Goal: Communication & Community: Ask a question

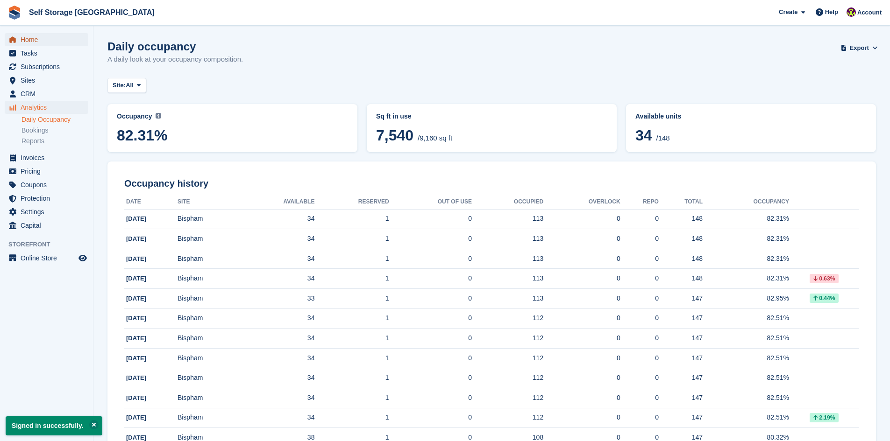
click at [33, 39] on span "Home" at bounding box center [49, 39] width 56 height 13
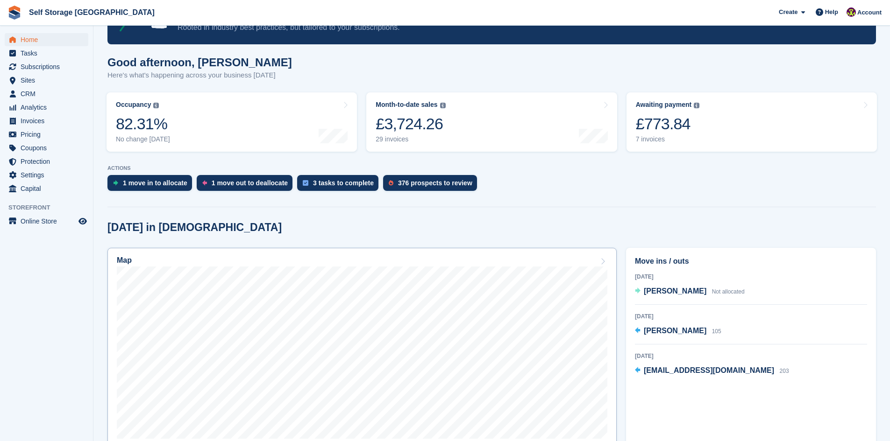
scroll to position [47, 0]
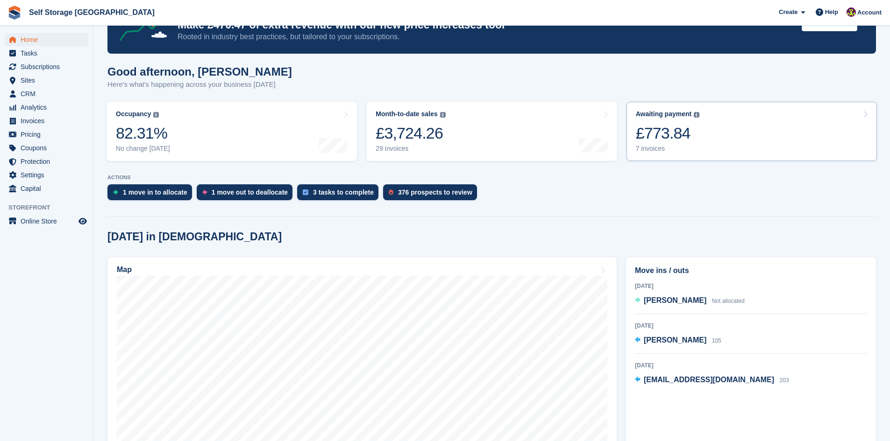
click at [716, 142] on link "Awaiting payment The total outstanding balance on all open invoices. £773.84 7 …" at bounding box center [751, 131] width 250 height 59
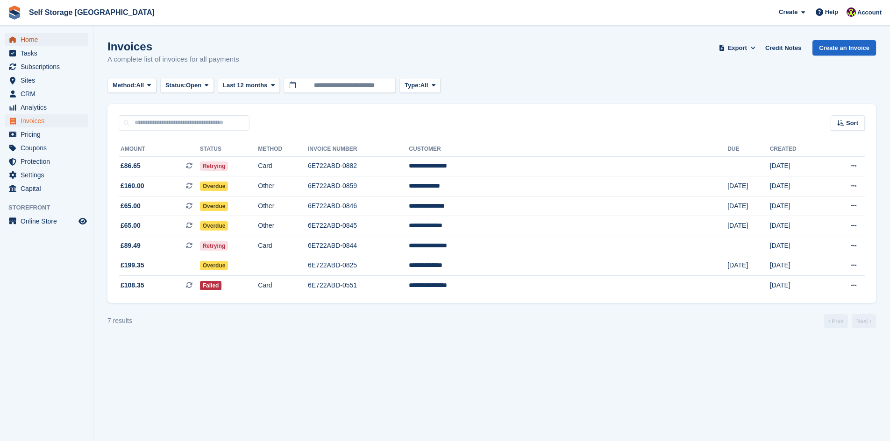
click at [37, 40] on span "Home" at bounding box center [49, 39] width 56 height 13
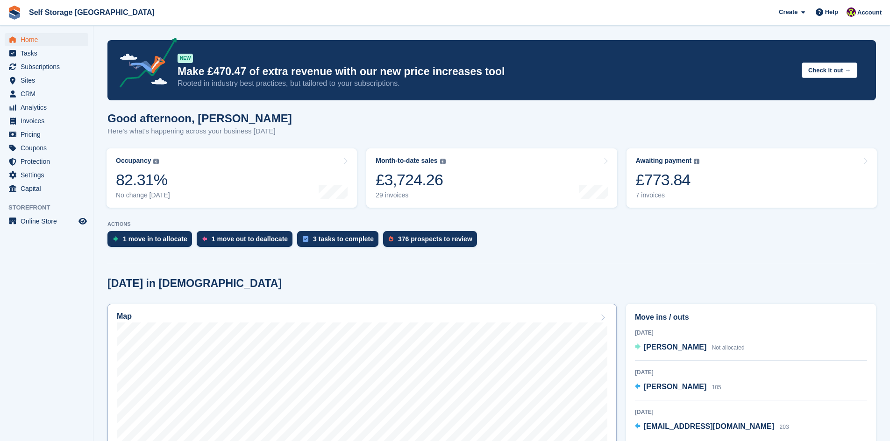
scroll to position [47, 0]
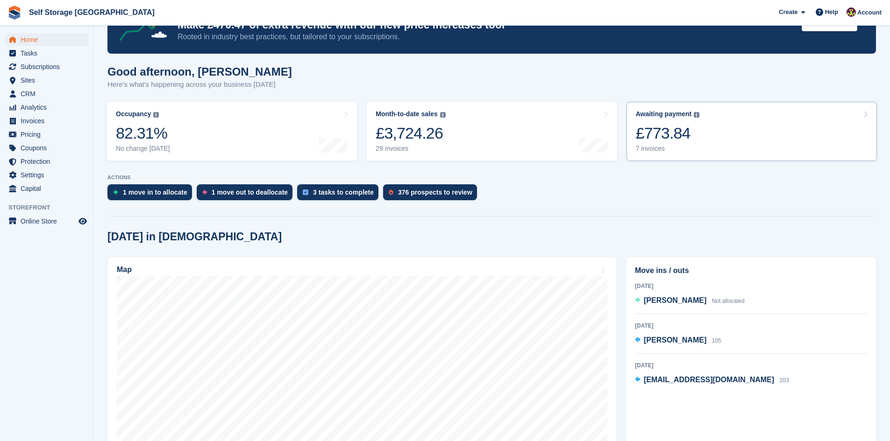
click at [712, 133] on link "Awaiting payment The total outstanding balance on all open invoices. £773.84 7 …" at bounding box center [751, 131] width 250 height 59
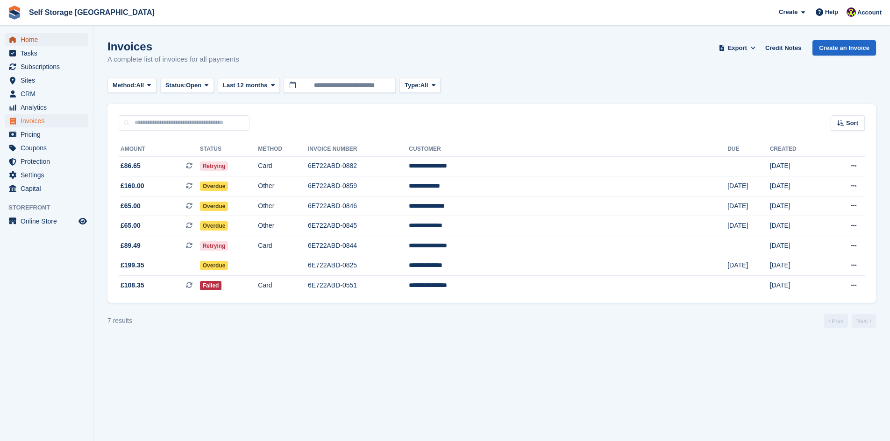
click at [32, 38] on span "Home" at bounding box center [49, 39] width 56 height 13
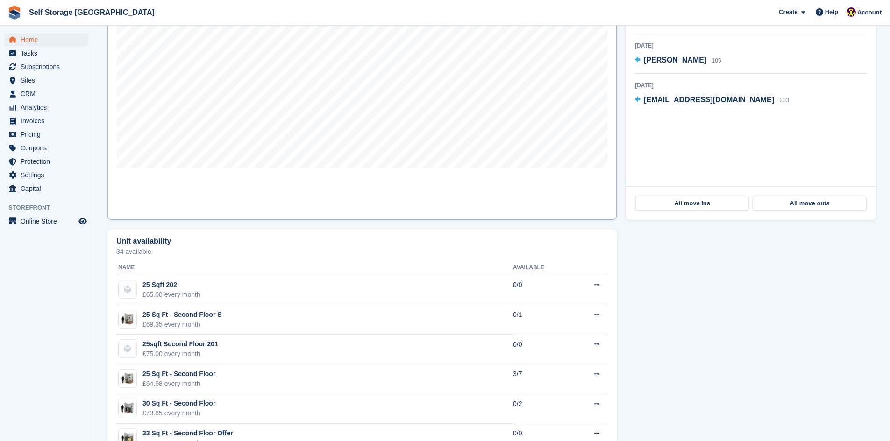
scroll to position [93, 0]
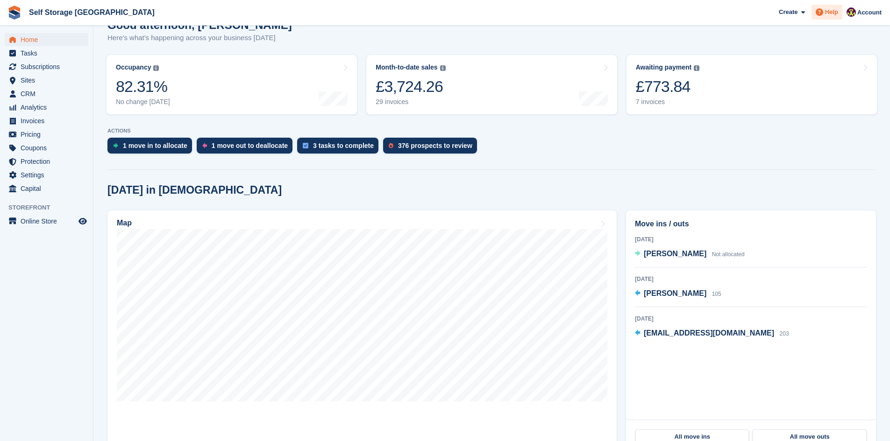
click at [829, 14] on span "Help" at bounding box center [831, 11] width 13 height 9
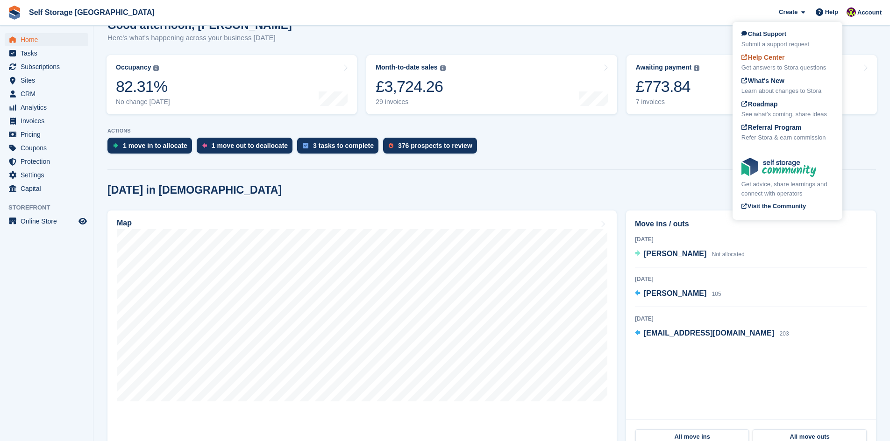
click at [781, 64] on div "Get answers to Stora questions" at bounding box center [787, 67] width 92 height 9
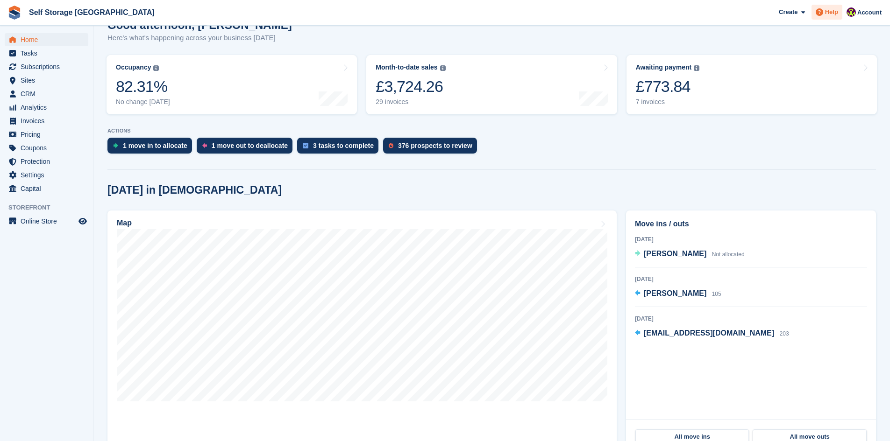
click at [830, 12] on span "Help" at bounding box center [831, 11] width 13 height 9
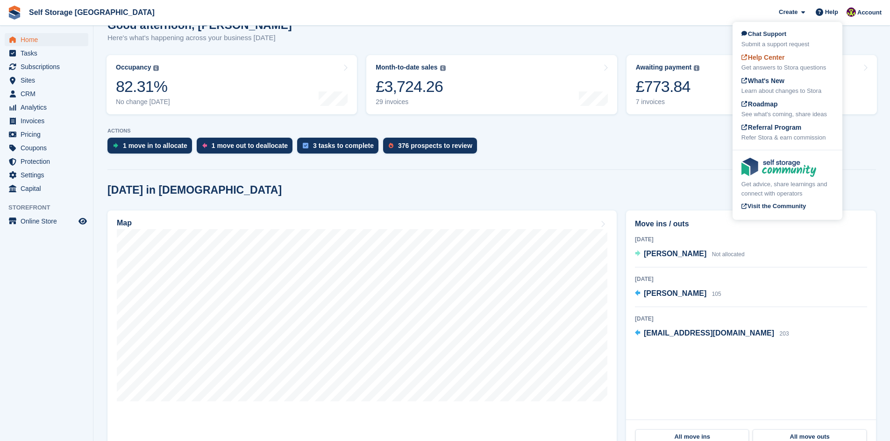
click at [765, 58] on span "Help Center" at bounding box center [762, 57] width 43 height 7
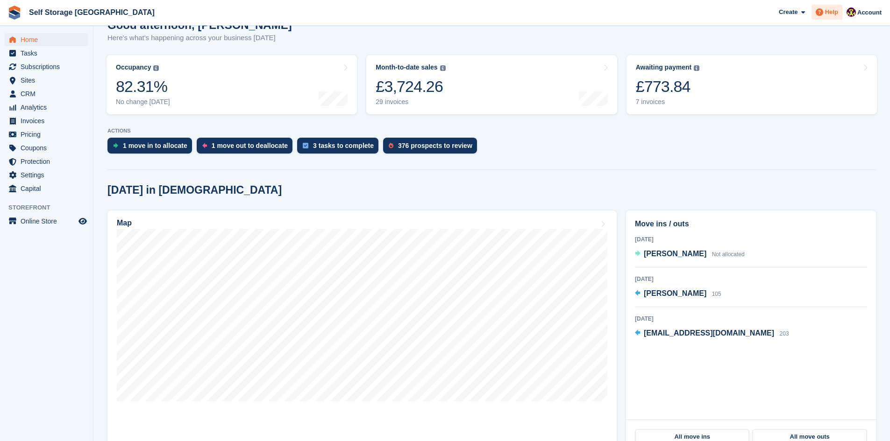
click at [829, 14] on span "Help" at bounding box center [831, 11] width 13 height 9
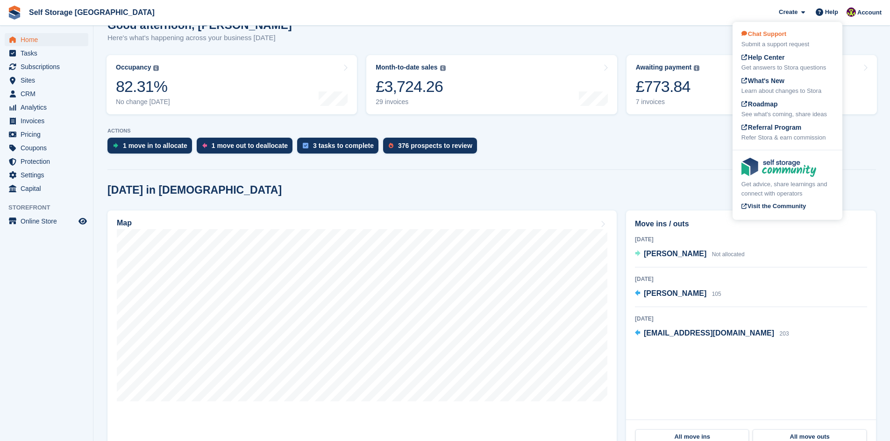
click at [781, 44] on div "Submit a support request" at bounding box center [787, 44] width 92 height 9
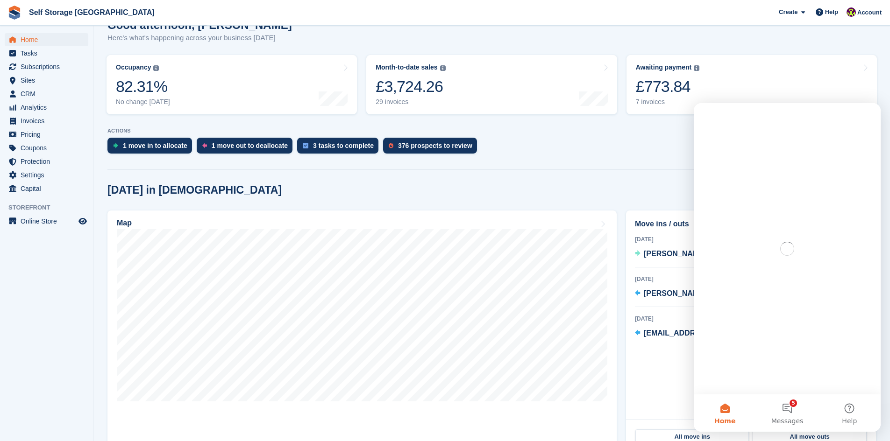
scroll to position [0, 0]
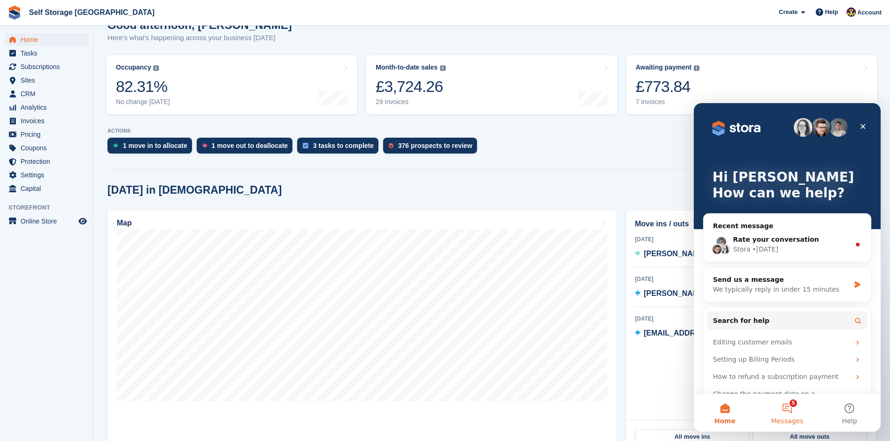
click at [790, 421] on span "Messages" at bounding box center [787, 421] width 32 height 7
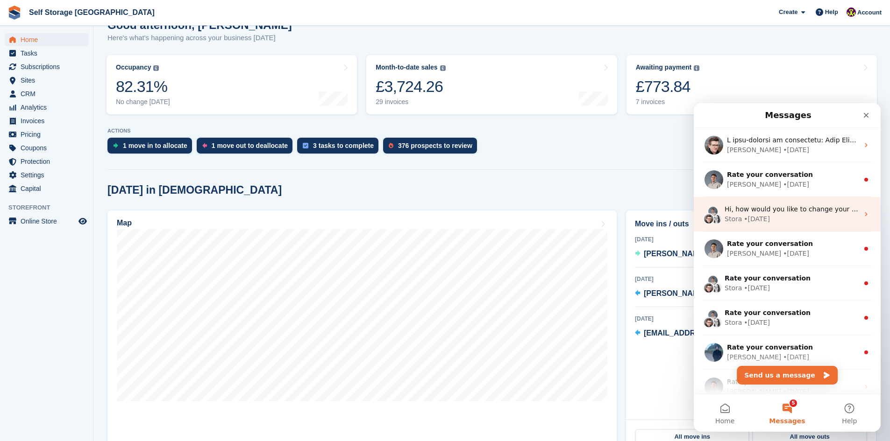
click at [782, 211] on span "Hi, how would you like to change your plan?" at bounding box center [796, 209] width 144 height 7
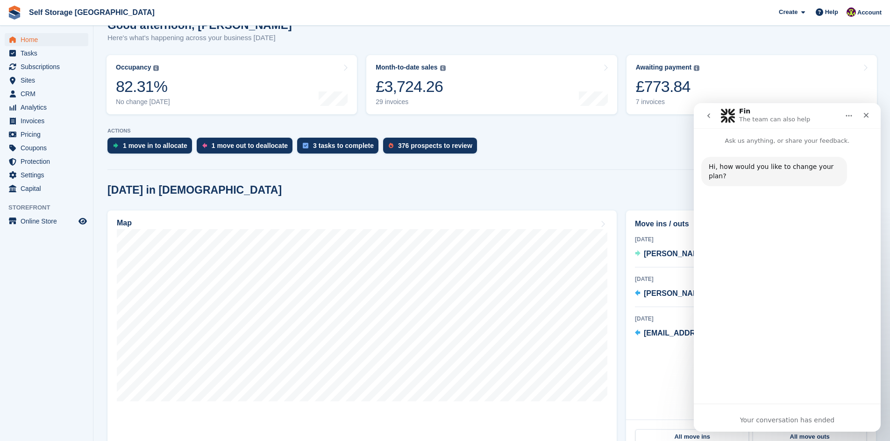
click at [708, 116] on icon "go back" at bounding box center [708, 116] width 3 height 5
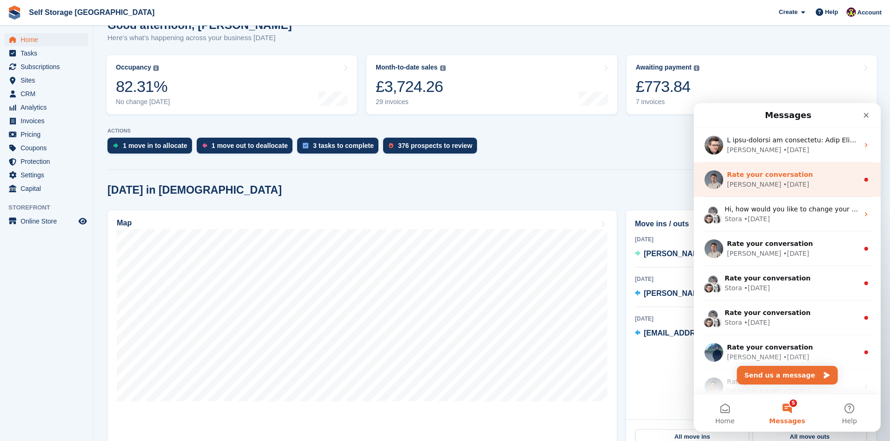
click at [777, 185] on div "Bradley • 7w ago" at bounding box center [793, 185] width 132 height 10
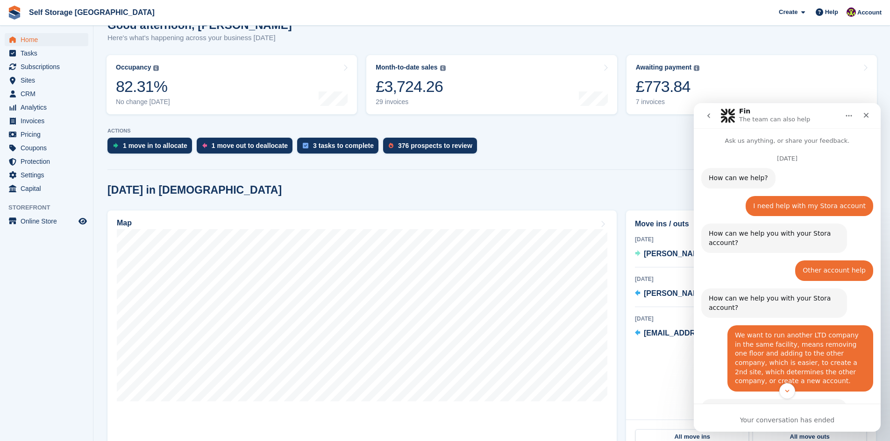
click at [710, 116] on icon "go back" at bounding box center [708, 115] width 7 height 7
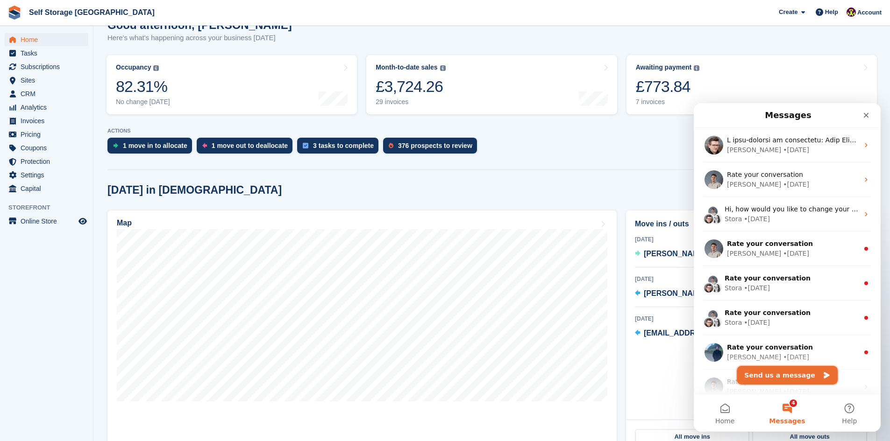
click at [788, 375] on button "Send us a message" at bounding box center [787, 375] width 101 height 19
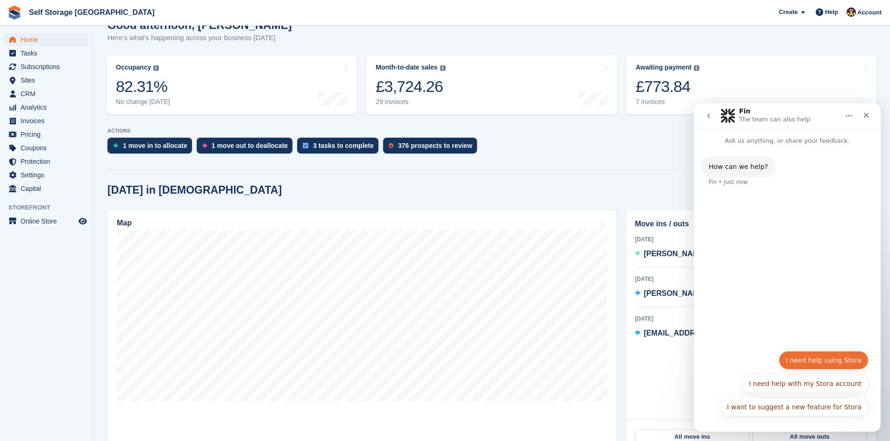
click at [840, 359] on button "I need help using Stora" at bounding box center [824, 360] width 90 height 19
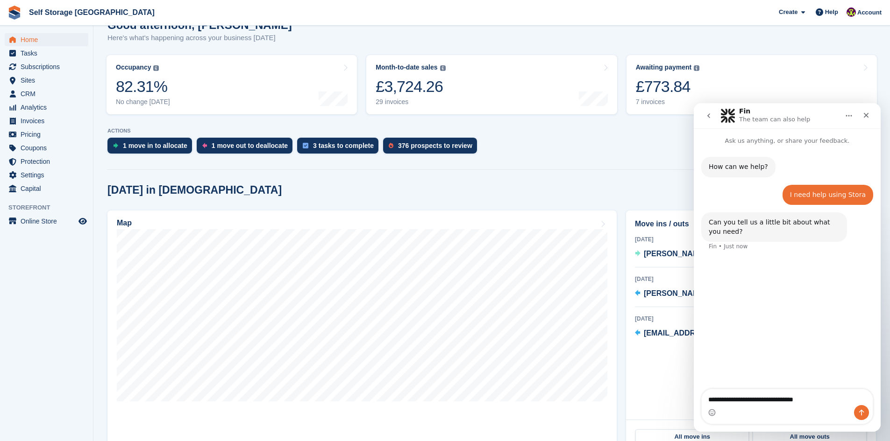
type textarea "**********"
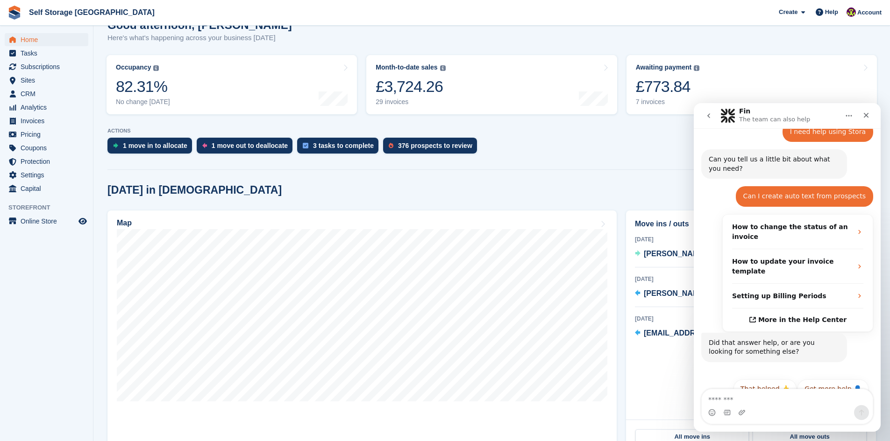
scroll to position [70, 0]
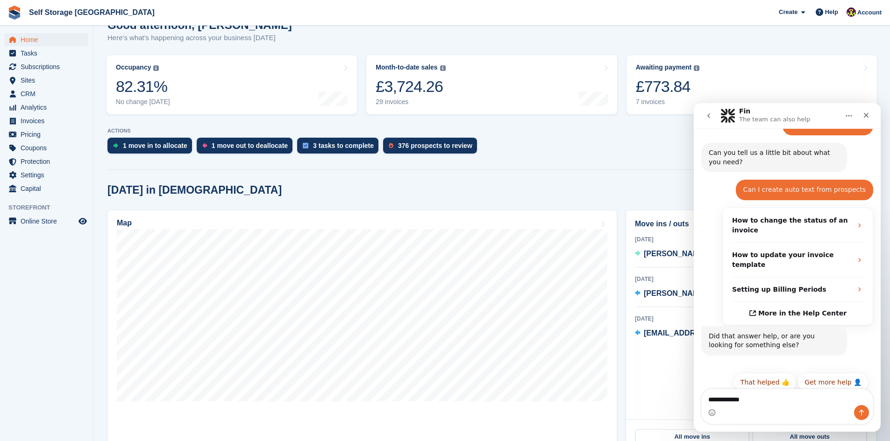
type textarea "**********"
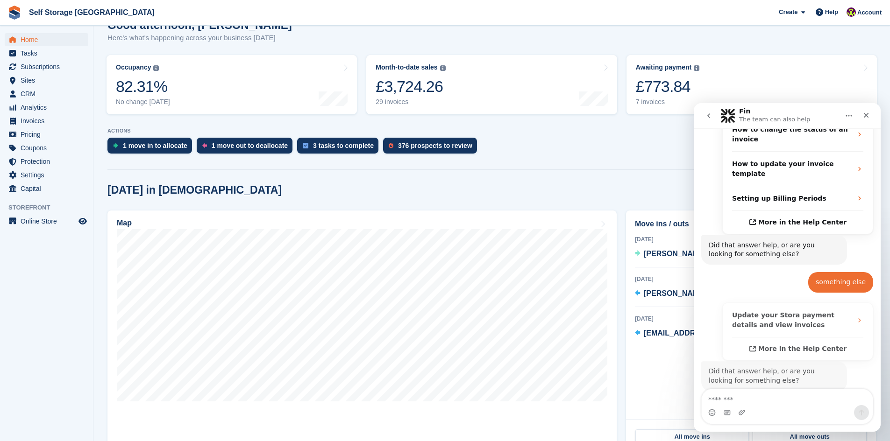
scroll to position [194, 0]
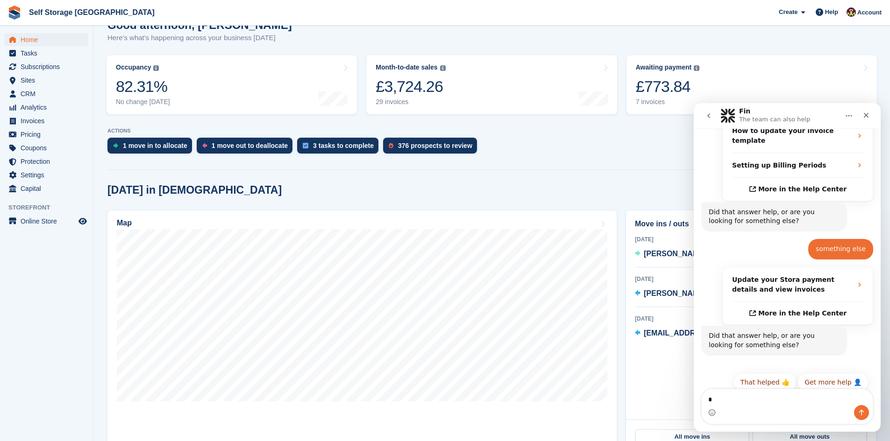
type textarea "**"
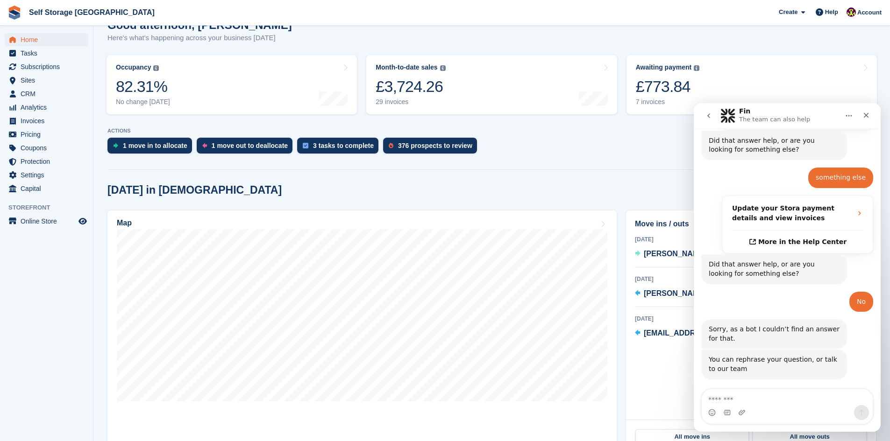
scroll to position [289, 0]
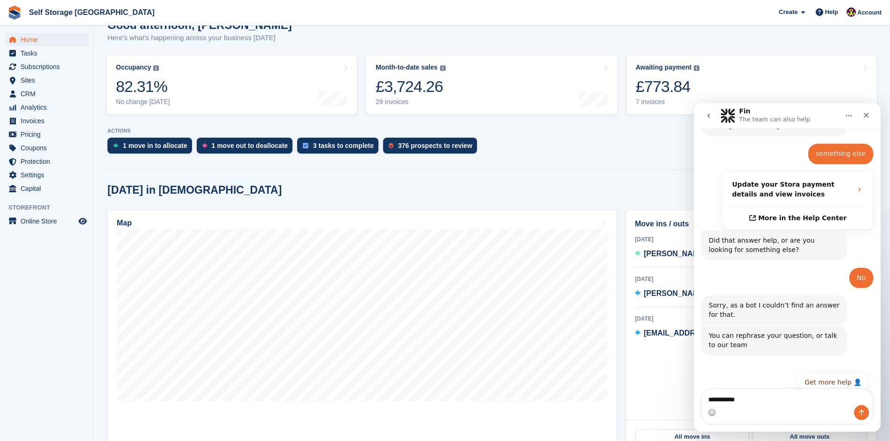
type textarea "**********"
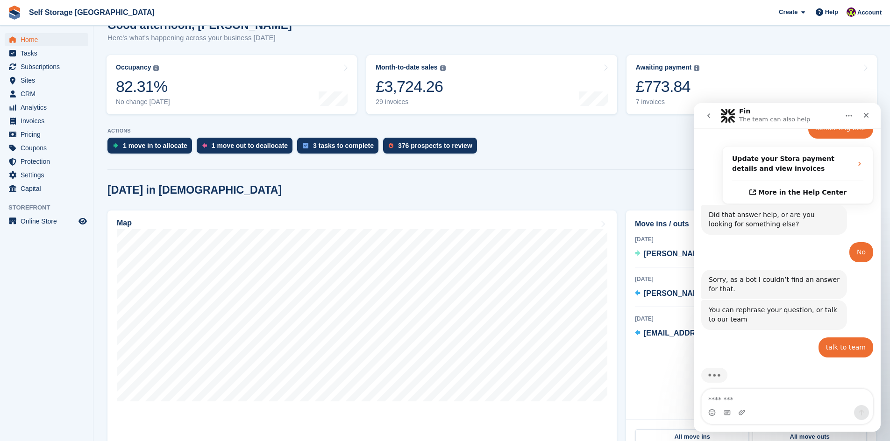
scroll to position [314, 0]
click at [420, 148] on div "376 prospects to review" at bounding box center [435, 145] width 74 height 7
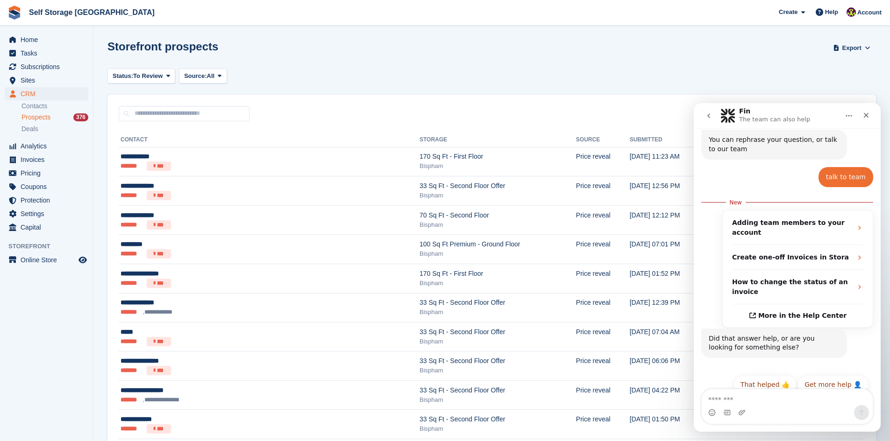
scroll to position [488, 0]
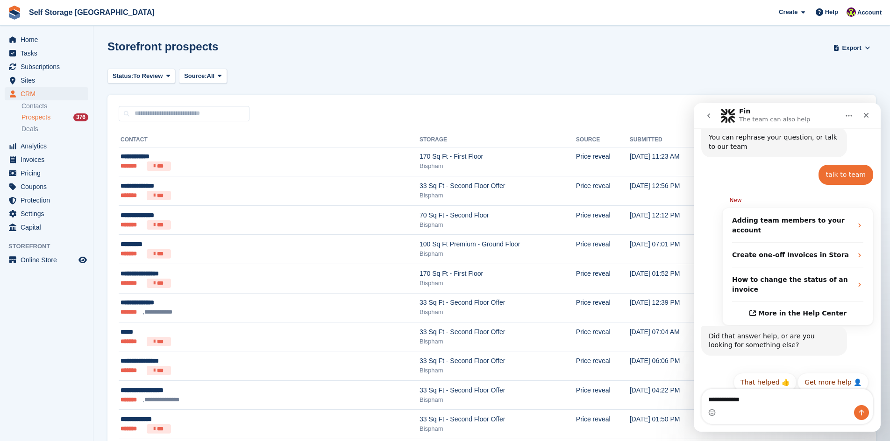
type textarea "**********"
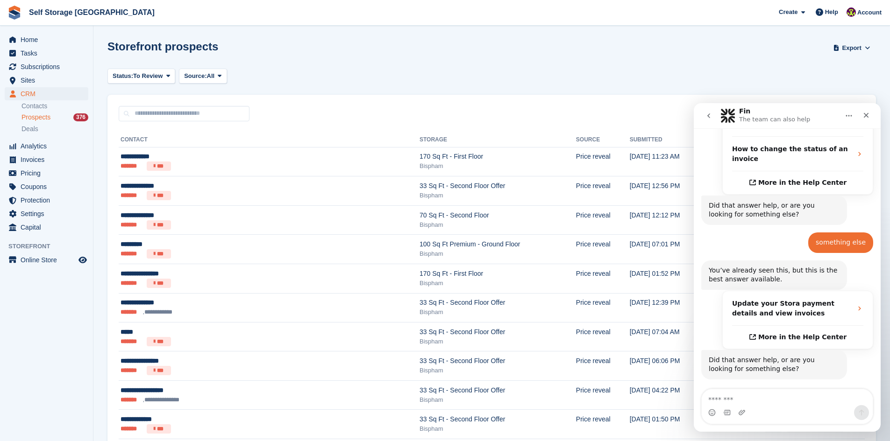
scroll to position [627, 0]
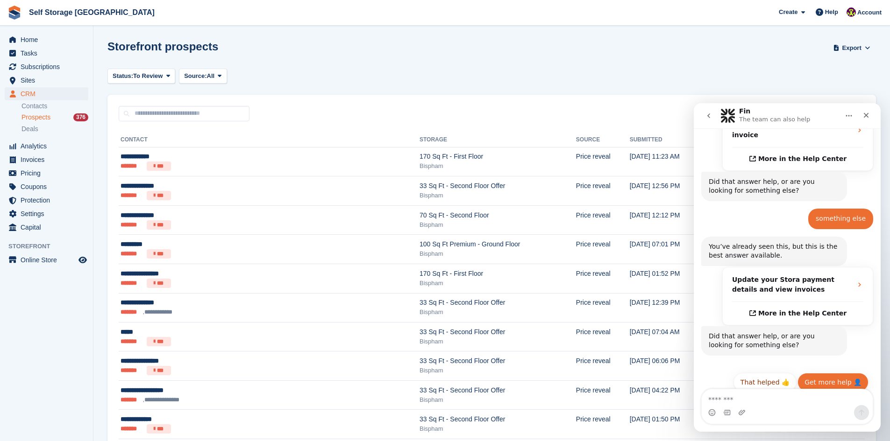
click at [825, 377] on button "Get more help 👤" at bounding box center [832, 382] width 71 height 19
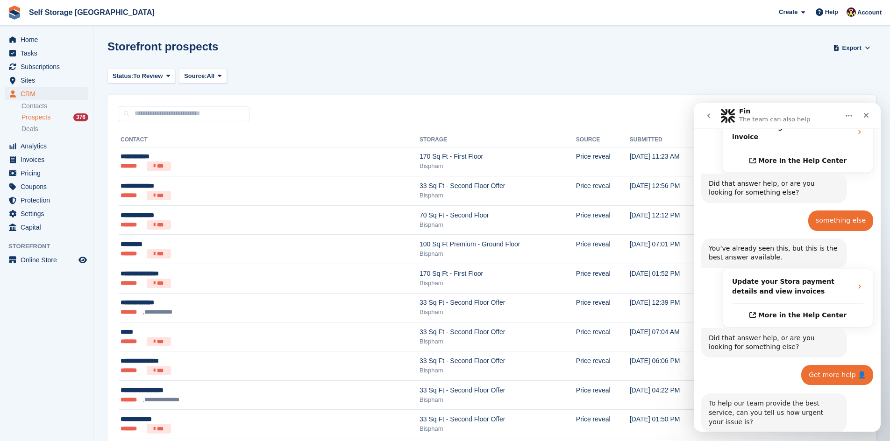
scroll to position [721, 0]
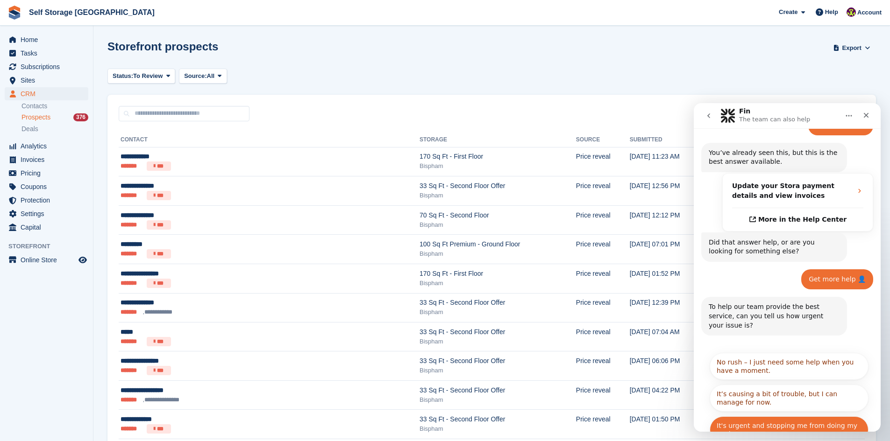
click at [772, 417] on button "It's urgent and stopping me from doing my work." at bounding box center [789, 430] width 159 height 27
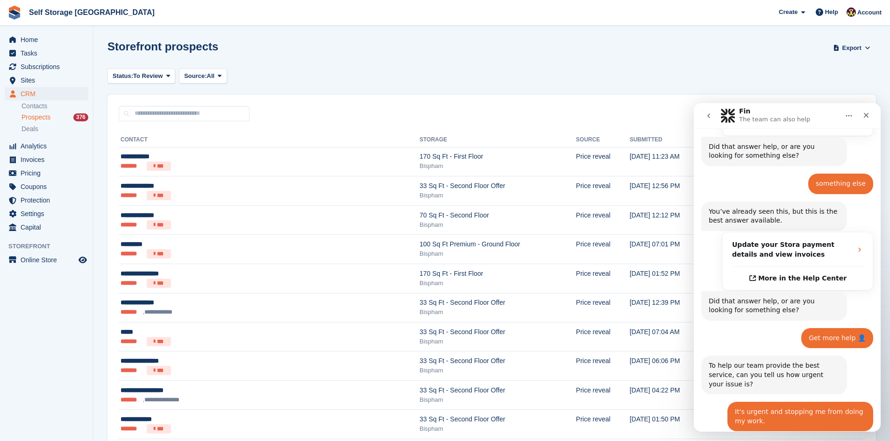
scroll to position [692, 0]
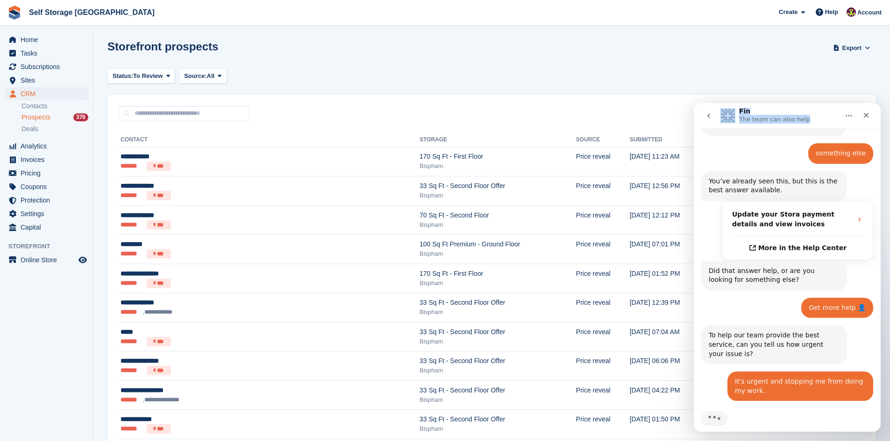
drag, startPoint x: 820, startPoint y: 109, endPoint x: 541, endPoint y: 96, distance: 279.2
click html "Fin The team can also help Ask us anything, or share your feedback. How can we …"
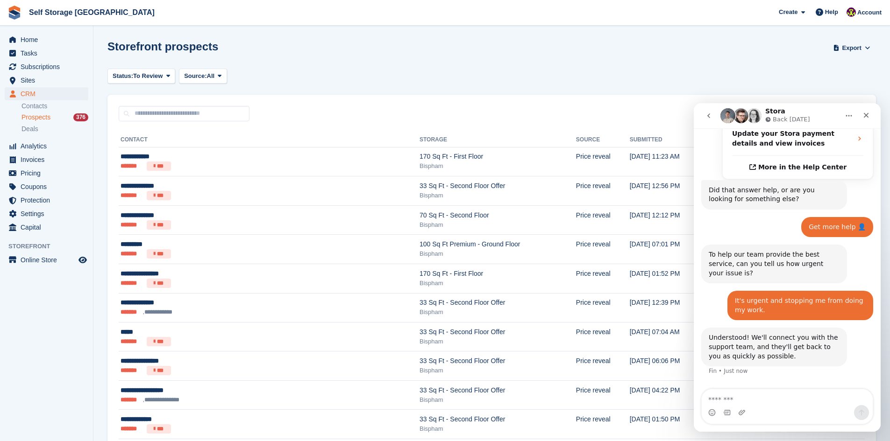
scroll to position [777, 0]
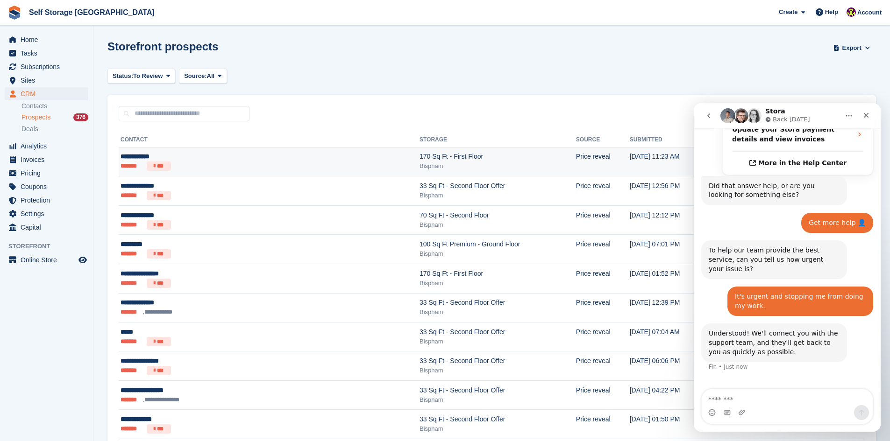
click at [664, 161] on td "11 Aug, 11:23 AM" at bounding box center [669, 161] width 78 height 29
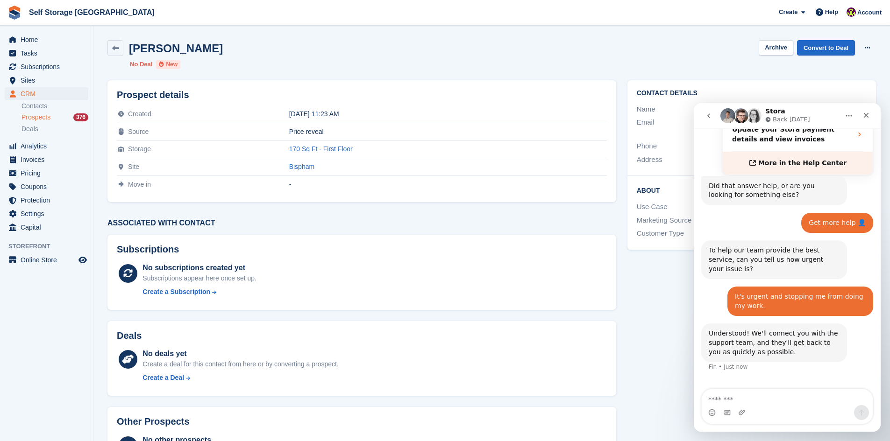
drag, startPoint x: 811, startPoint y: 108, endPoint x: 808, endPoint y: 154, distance: 46.4
click at [808, 154] on div "Stora Back tomorrow Ask us anything, or share your feedback. How can we help? F…" at bounding box center [787, 267] width 187 height 329
click at [827, 108] on div "Stora Back tomorrow" at bounding box center [779, 116] width 119 height 16
click at [115, 49] on icon at bounding box center [115, 48] width 7 height 7
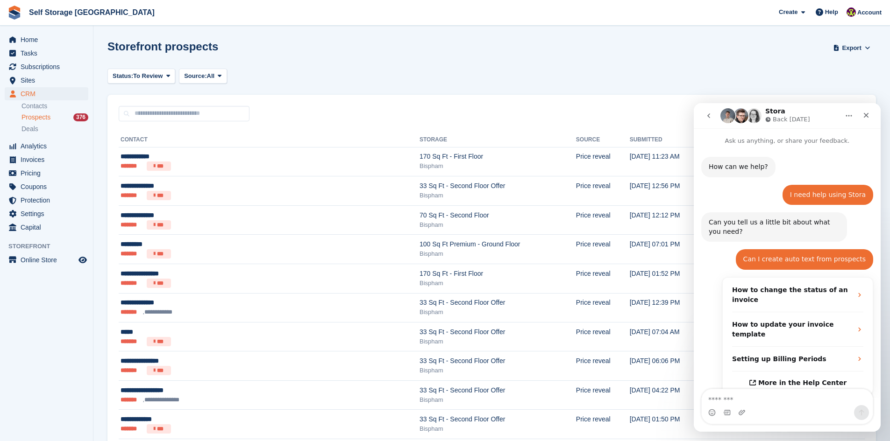
scroll to position [777, 0]
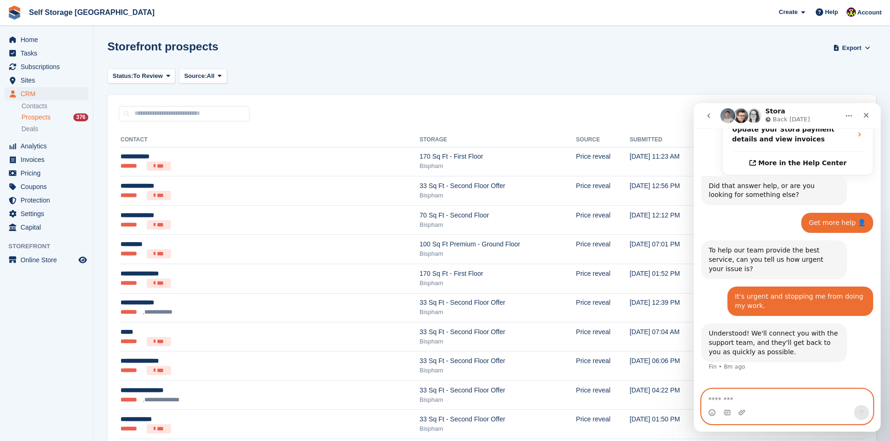
click at [774, 398] on textarea "Message…" at bounding box center [787, 398] width 171 height 16
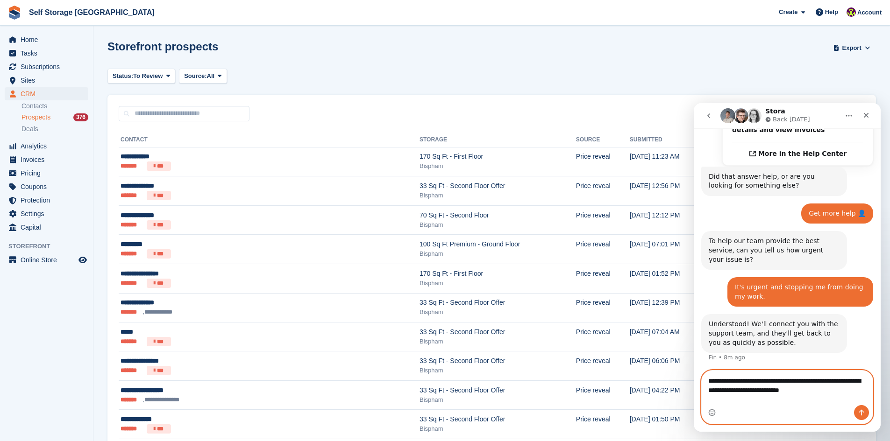
type textarea "**********"
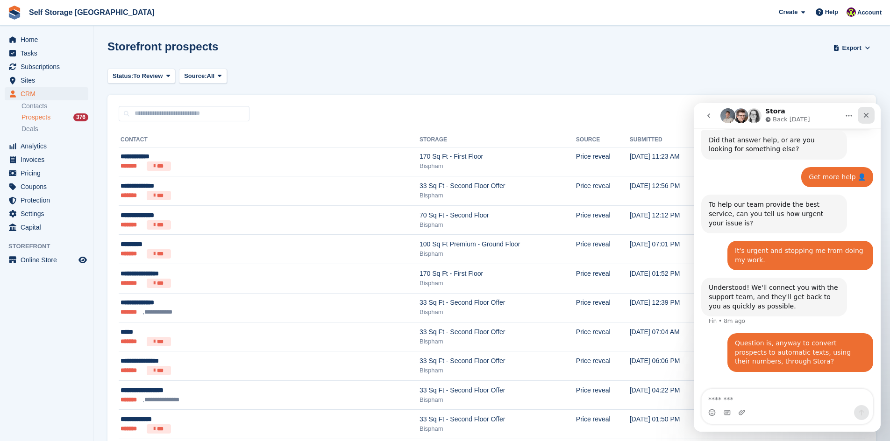
click at [868, 118] on icon "Close" at bounding box center [866, 115] width 5 height 5
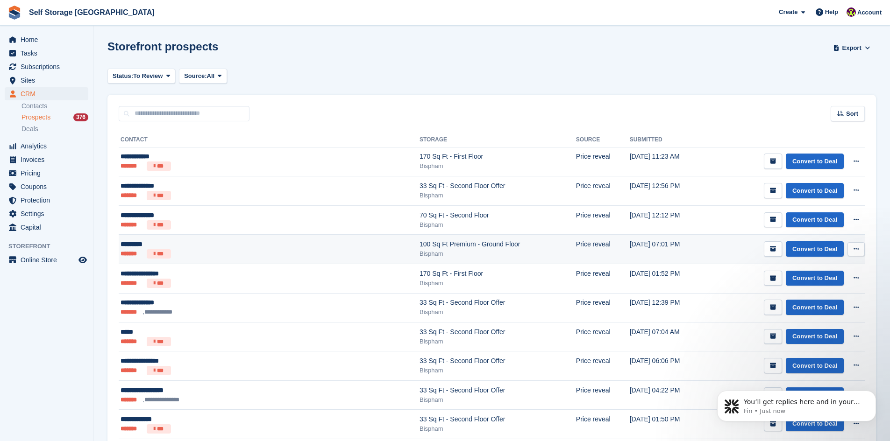
scroll to position [0, 0]
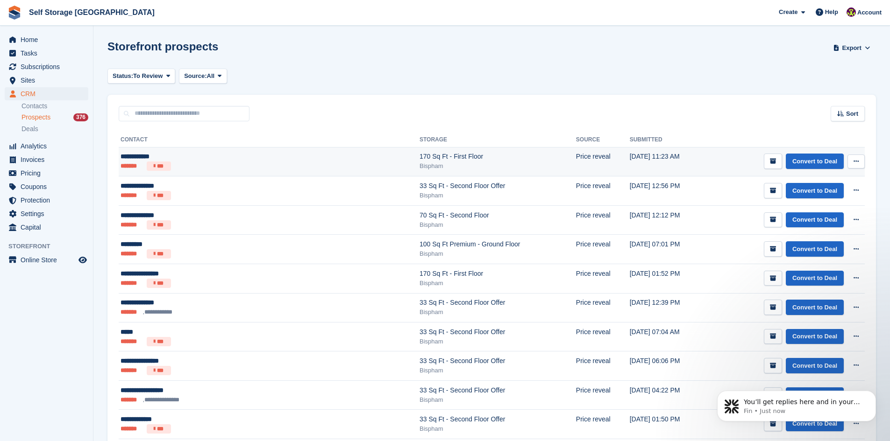
click at [859, 163] on button at bounding box center [855, 162] width 17 height 14
click at [821, 180] on p "View contact" at bounding box center [819, 180] width 81 height 12
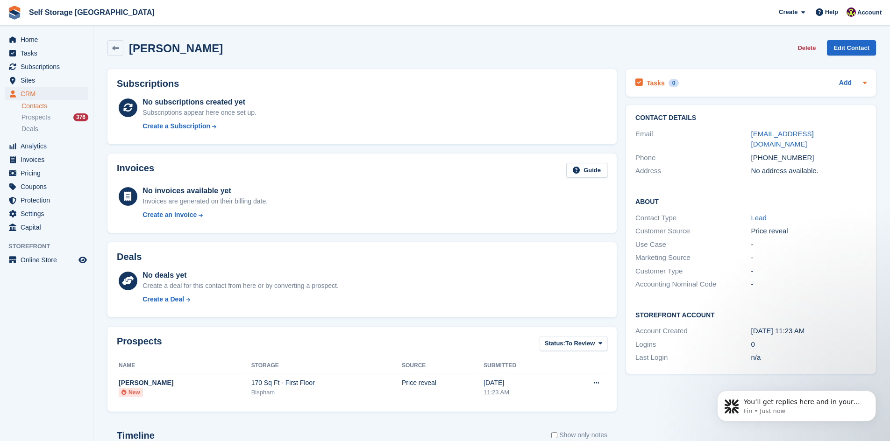
click at [866, 85] on icon at bounding box center [864, 82] width 7 height 7
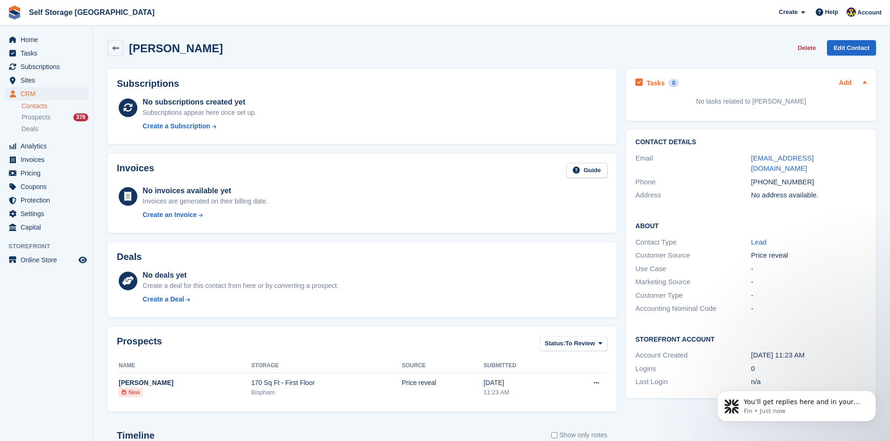
click at [842, 82] on link "Add" at bounding box center [845, 83] width 13 height 11
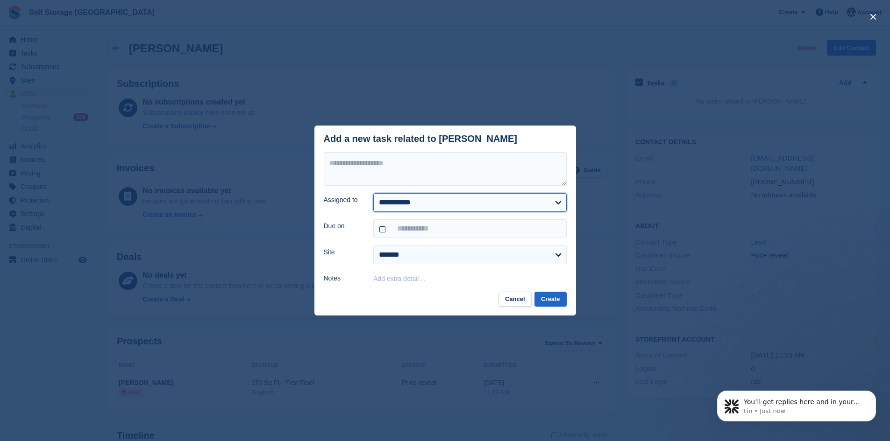
click at [558, 206] on select "**********" at bounding box center [469, 202] width 193 height 19
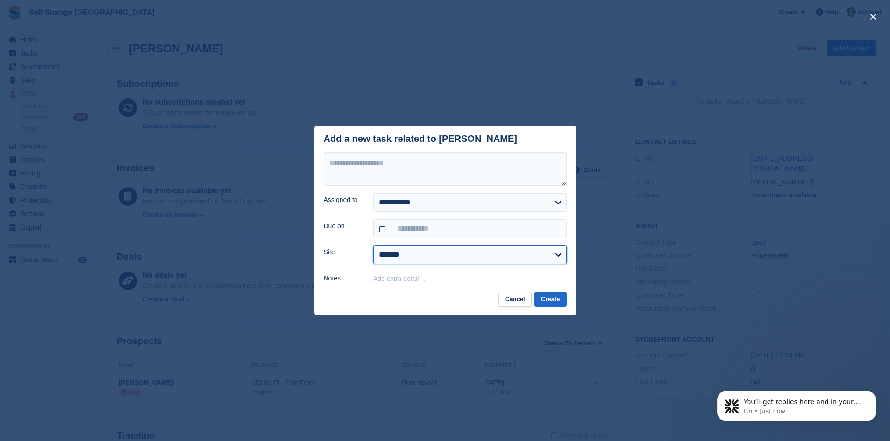
click at [561, 258] on select "******* *******" at bounding box center [469, 255] width 193 height 19
click at [514, 305] on button "Cancel" at bounding box center [514, 299] width 33 height 15
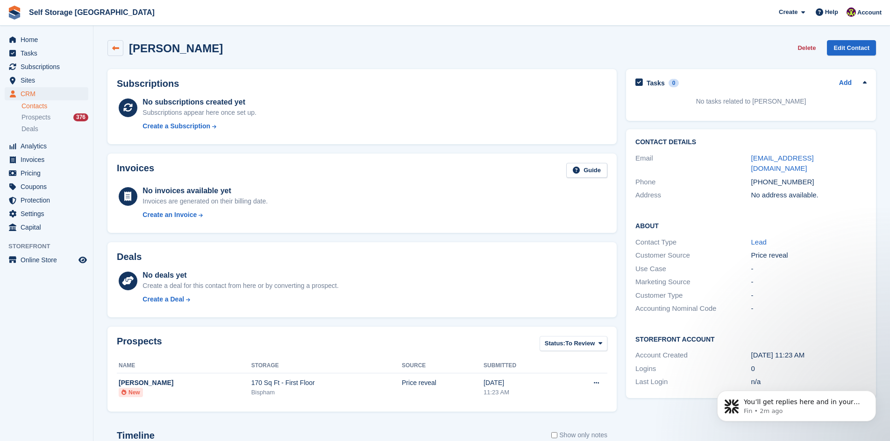
click at [118, 49] on icon at bounding box center [115, 48] width 7 height 7
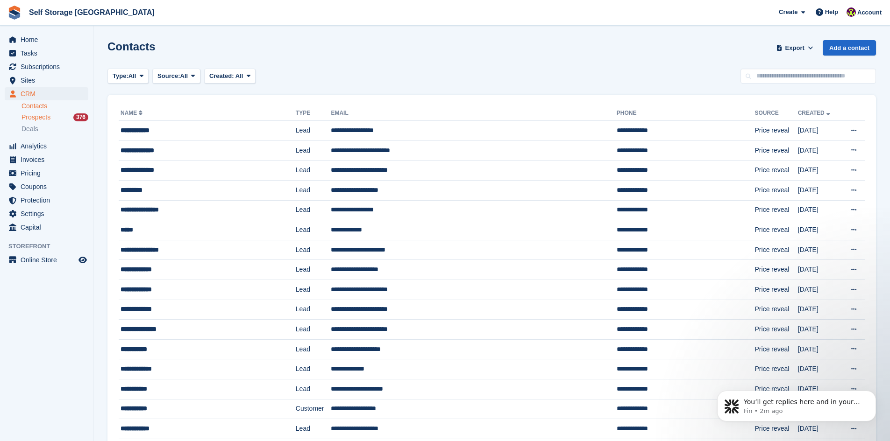
click at [44, 114] on span "Prospects" at bounding box center [35, 117] width 29 height 9
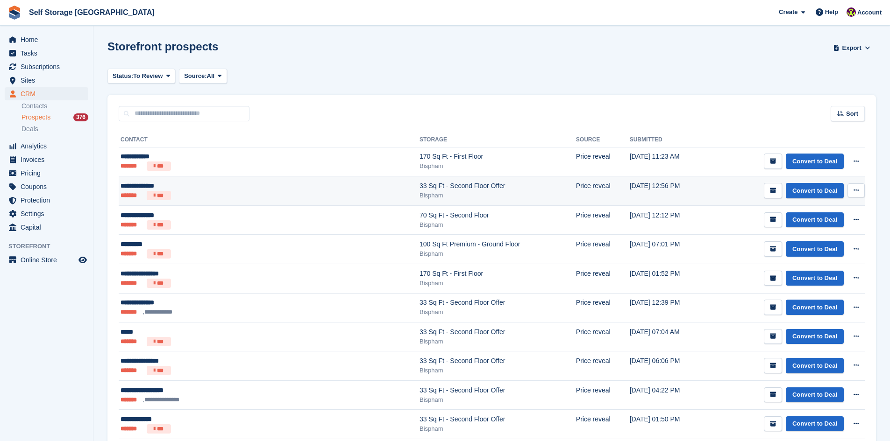
click at [230, 195] on ul "******* ***" at bounding box center [217, 195] width 192 height 9
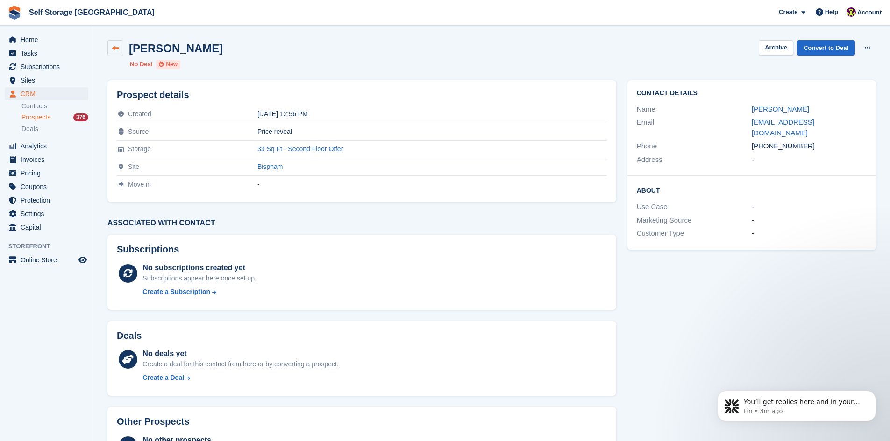
click at [114, 50] on icon at bounding box center [115, 48] width 7 height 7
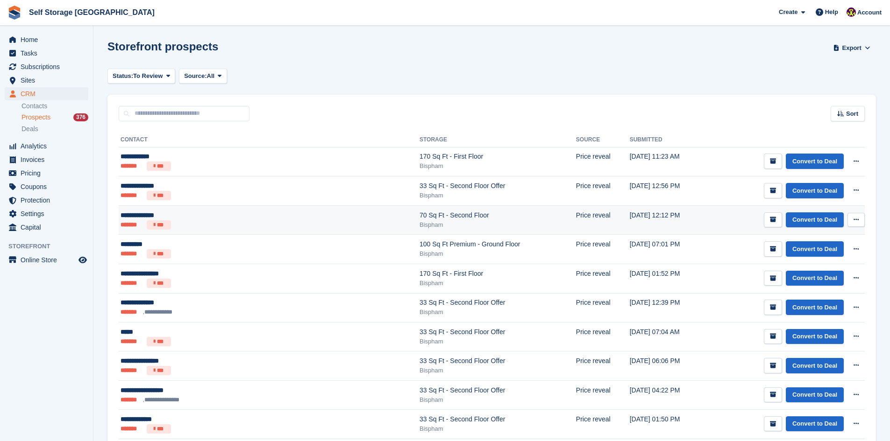
click at [227, 220] on div "**********" at bounding box center [217, 216] width 192 height 10
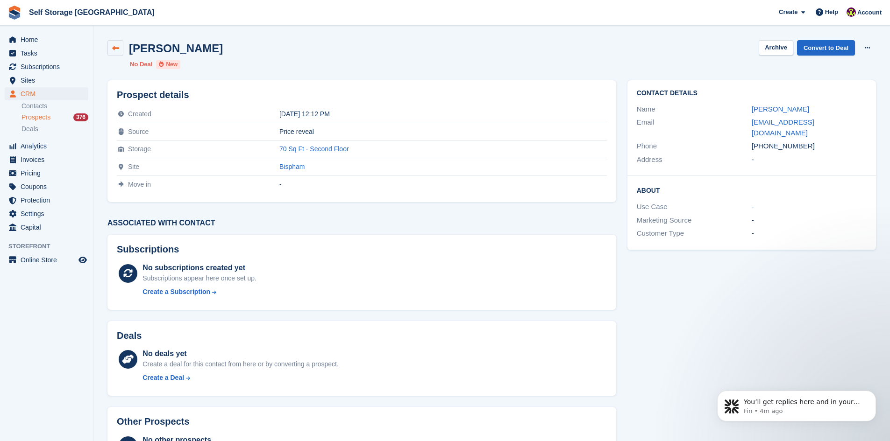
click at [114, 50] on icon at bounding box center [115, 48] width 7 height 7
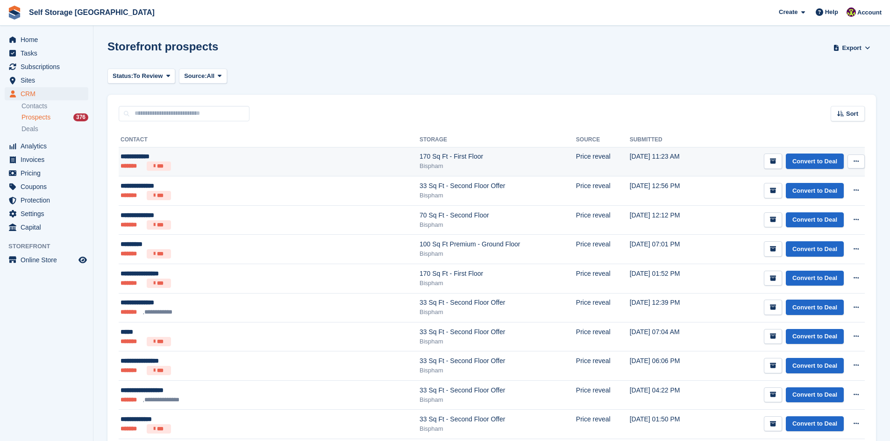
click at [856, 162] on icon at bounding box center [855, 161] width 5 height 6
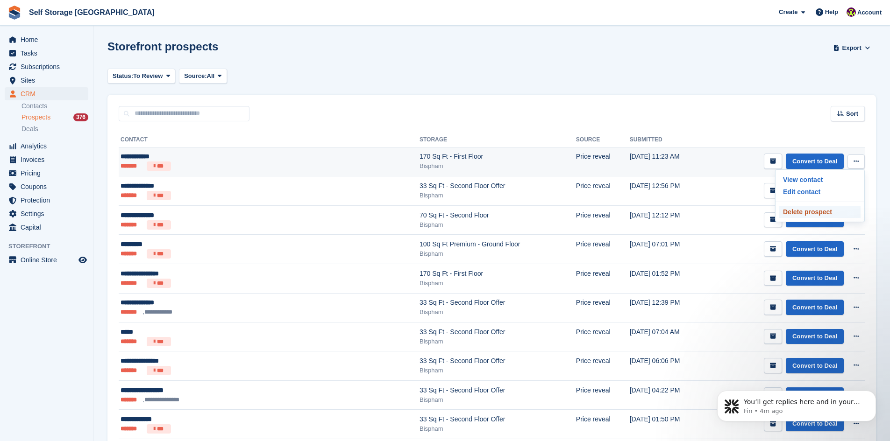
click at [829, 211] on p "Delete prospect" at bounding box center [819, 212] width 81 height 12
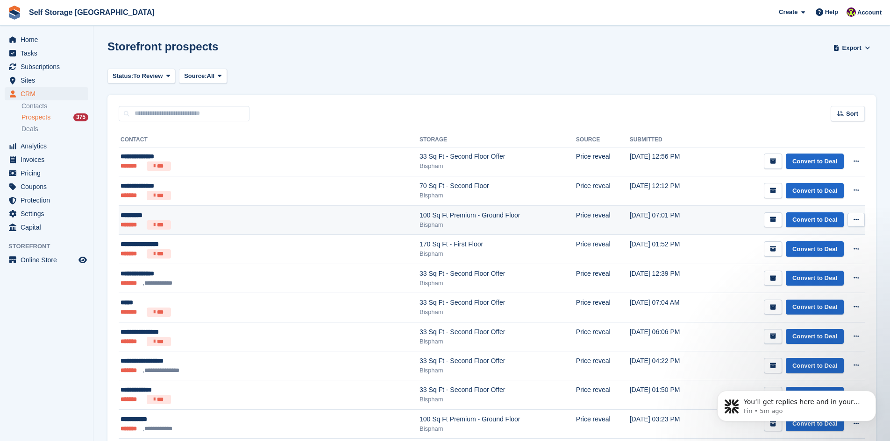
click at [663, 221] on td "[DATE] 07:01 PM" at bounding box center [669, 220] width 78 height 29
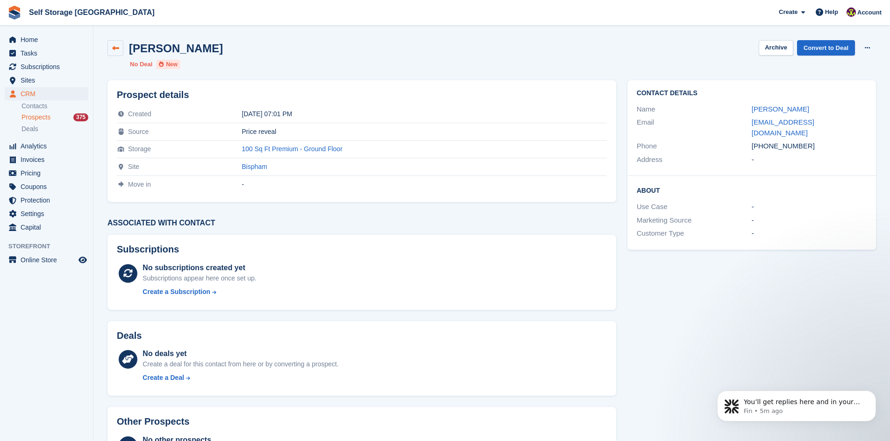
click at [112, 50] on icon at bounding box center [115, 48] width 7 height 7
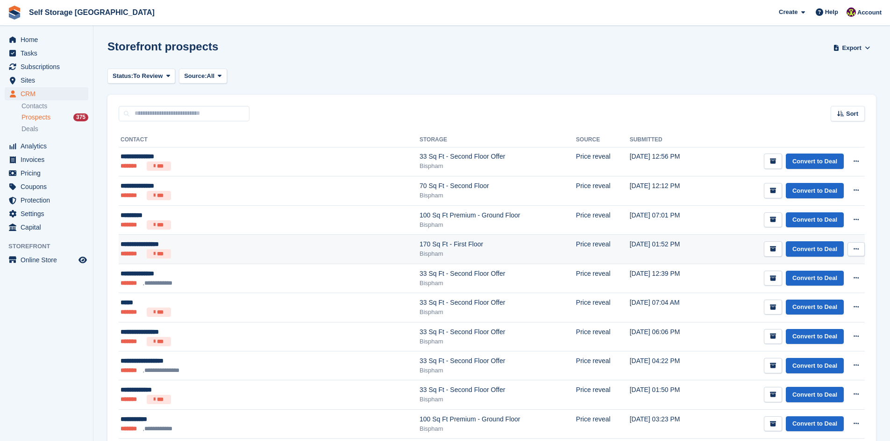
click at [220, 251] on ul "******* ***" at bounding box center [217, 253] width 192 height 9
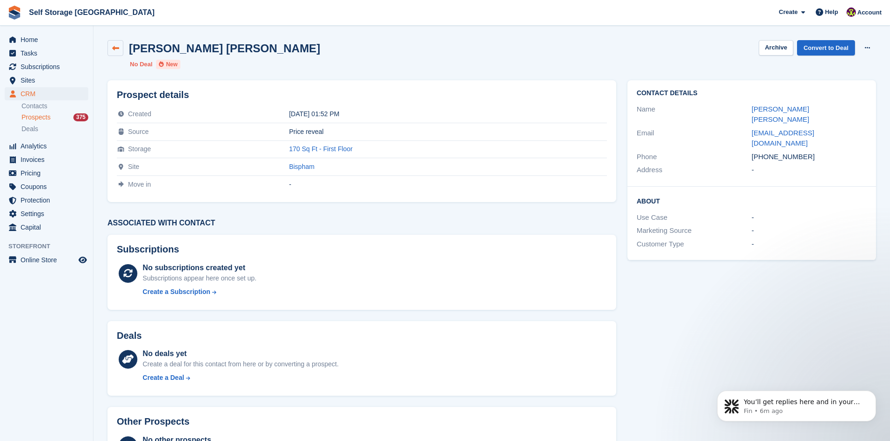
click at [118, 49] on icon at bounding box center [115, 48] width 7 height 7
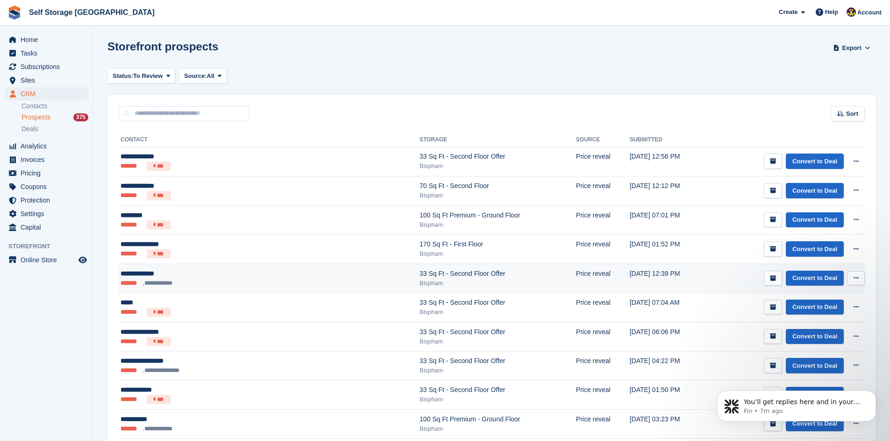
click at [292, 276] on div "**********" at bounding box center [217, 274] width 192 height 10
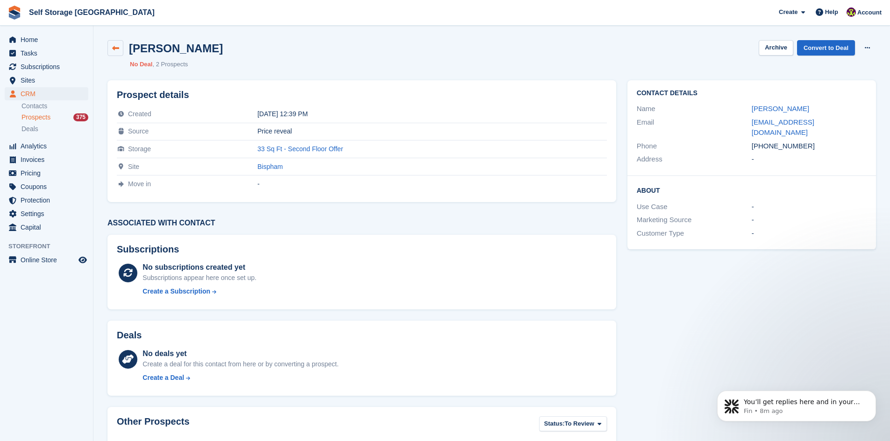
click at [118, 48] on icon at bounding box center [115, 48] width 7 height 7
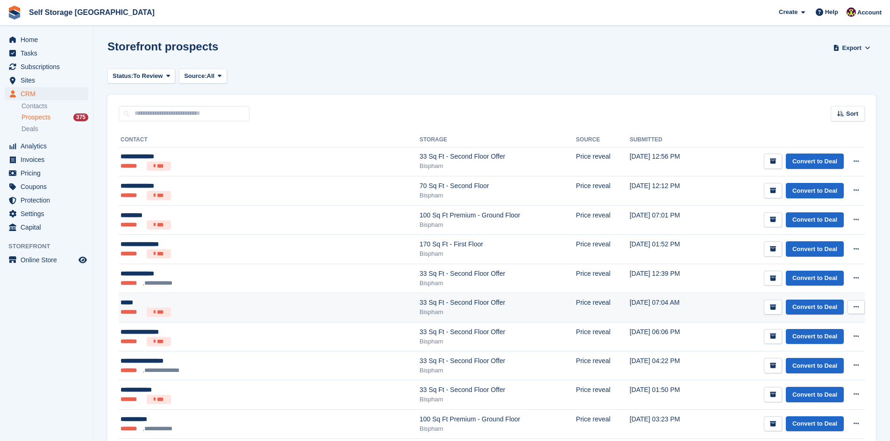
click at [256, 312] on ul "******* ***" at bounding box center [217, 312] width 192 height 9
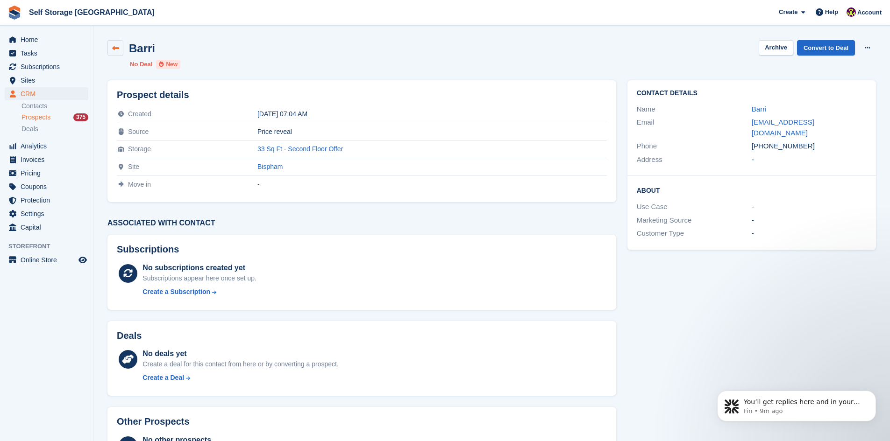
click at [114, 47] on icon at bounding box center [115, 48] width 7 height 7
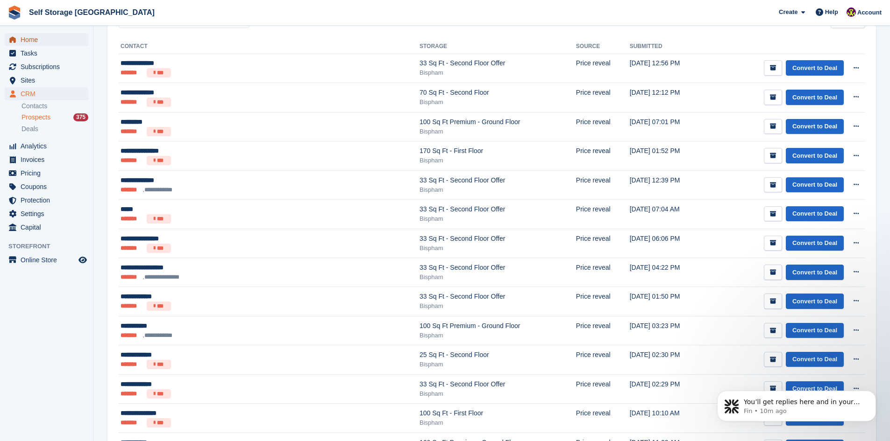
click at [41, 43] on span "Home" at bounding box center [49, 39] width 56 height 13
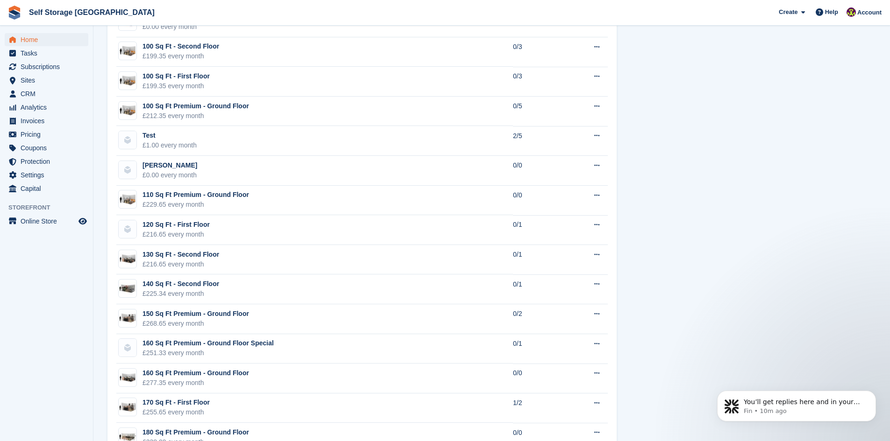
scroll to position [1727, 0]
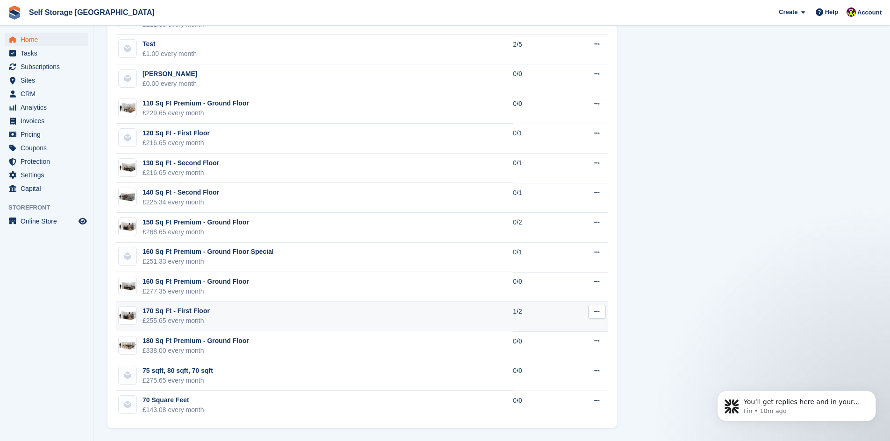
click at [348, 320] on td "170 Sq Ft - First Floor £255.65 every month" at bounding box center [314, 317] width 397 height 30
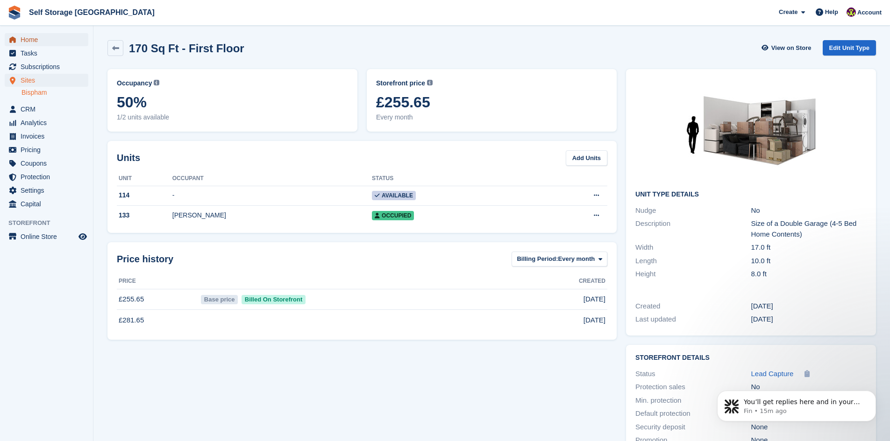
click at [28, 43] on span "Home" at bounding box center [49, 39] width 56 height 13
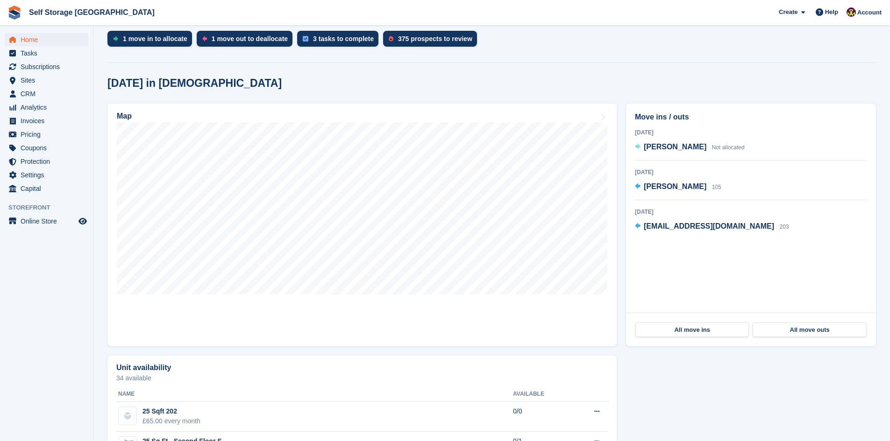
scroll to position [234, 0]
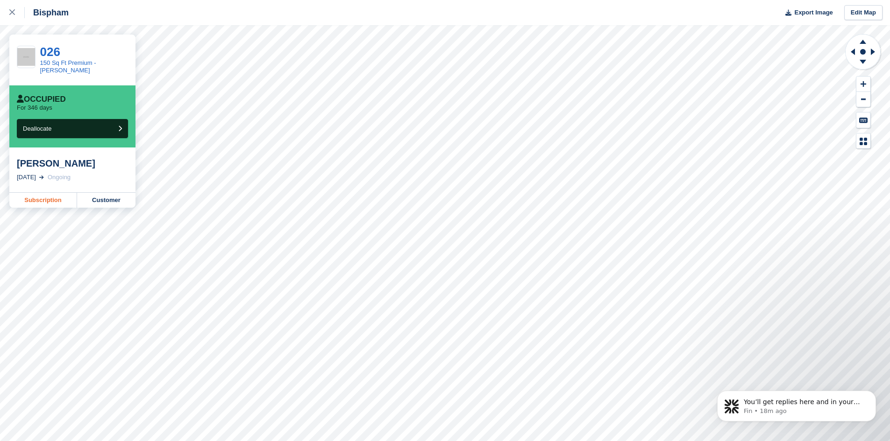
click at [52, 199] on link "Subscription" at bounding box center [43, 200] width 68 height 15
click at [52, 197] on link "Subscription" at bounding box center [43, 200] width 68 height 15
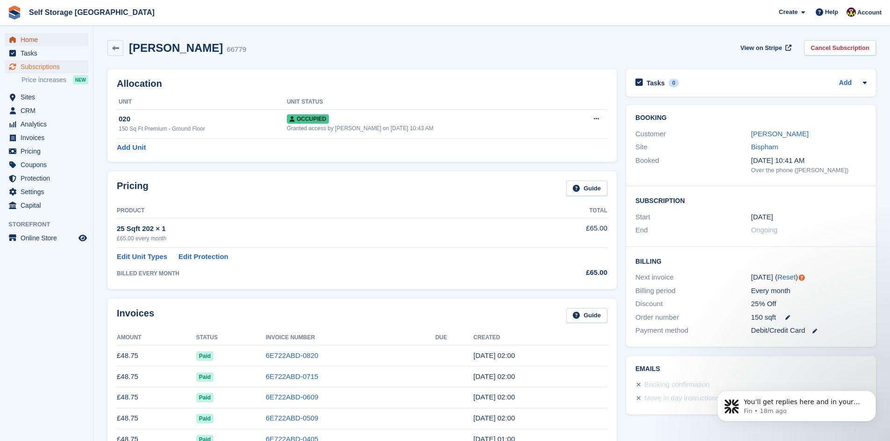
click at [27, 41] on span "Home" at bounding box center [49, 39] width 56 height 13
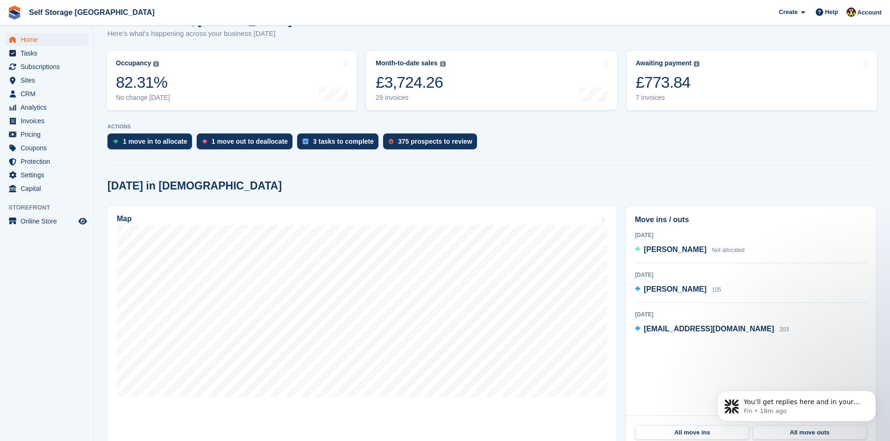
scroll to position [140, 0]
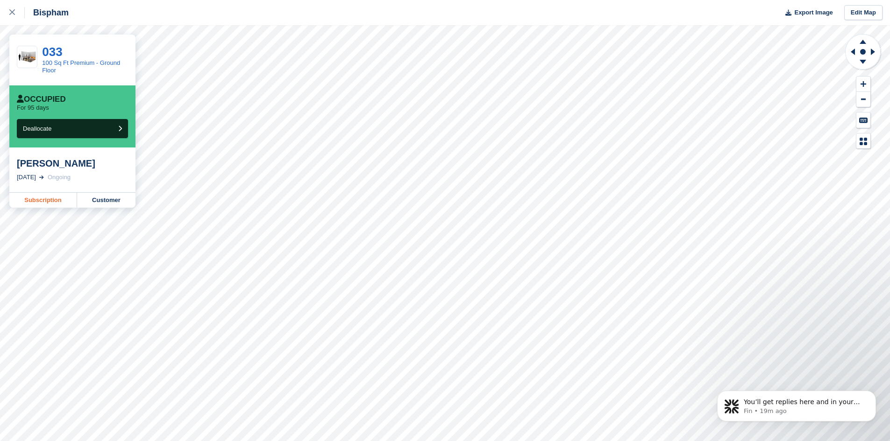
click at [44, 201] on link "Subscription" at bounding box center [43, 200] width 68 height 15
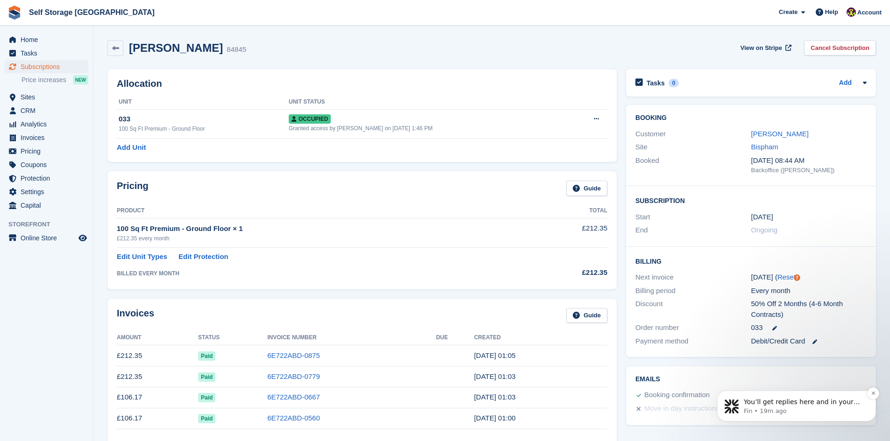
click at [763, 409] on p "Fin • 19m ago" at bounding box center [804, 411] width 121 height 8
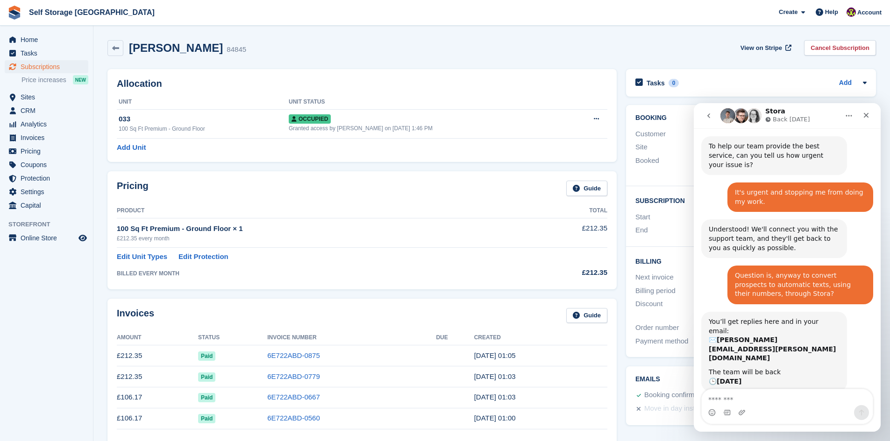
scroll to position [883, 0]
